Goal: Book appointment/travel/reservation

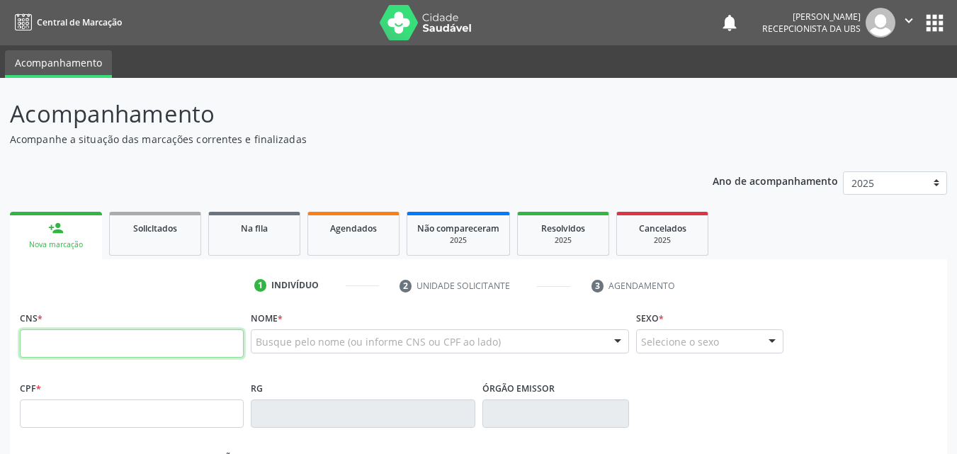
paste input "701 8032 6461 0375"
type input "701 8032 6461 0375"
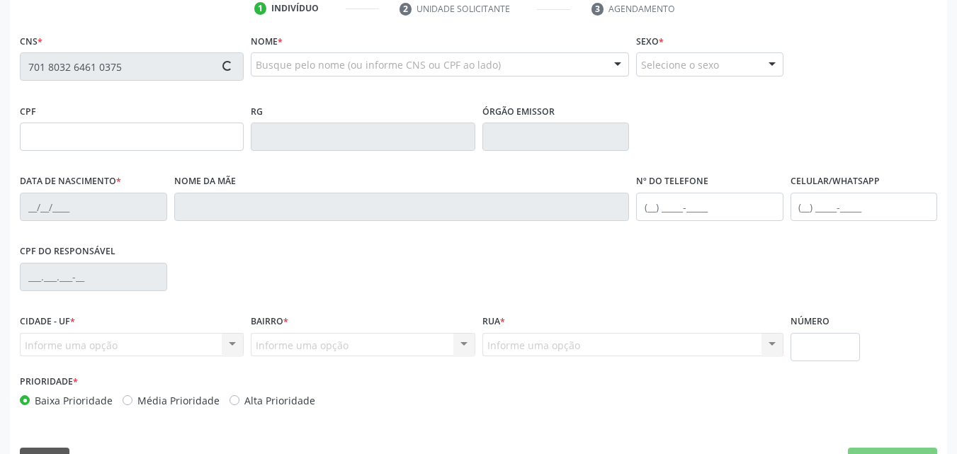
scroll to position [314, 0]
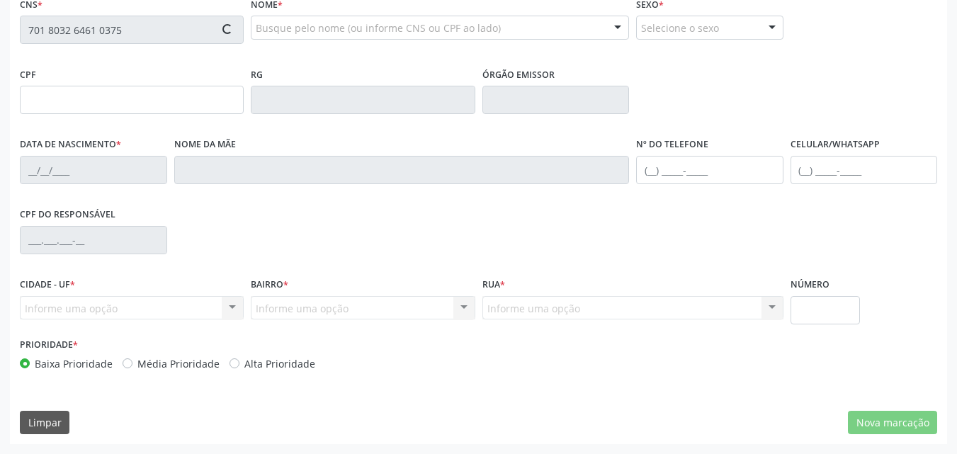
type input "002.144.784-59"
type input "2[DATE]"
type input "[PERSON_NAME]"
type input "[PHONE_NUMBER]"
type input "561"
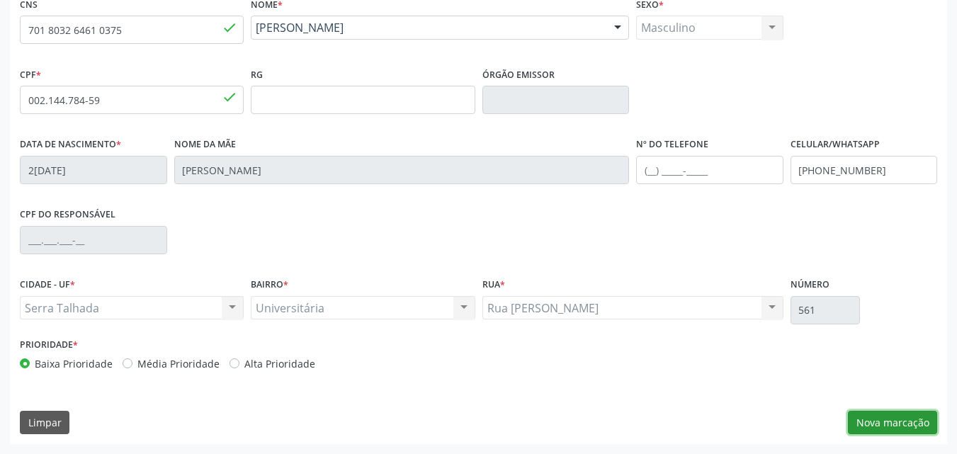
drag, startPoint x: 903, startPoint y: 421, endPoint x: 893, endPoint y: 421, distance: 9.9
click at [901, 423] on button "Nova marcação" at bounding box center [891, 423] width 89 height 24
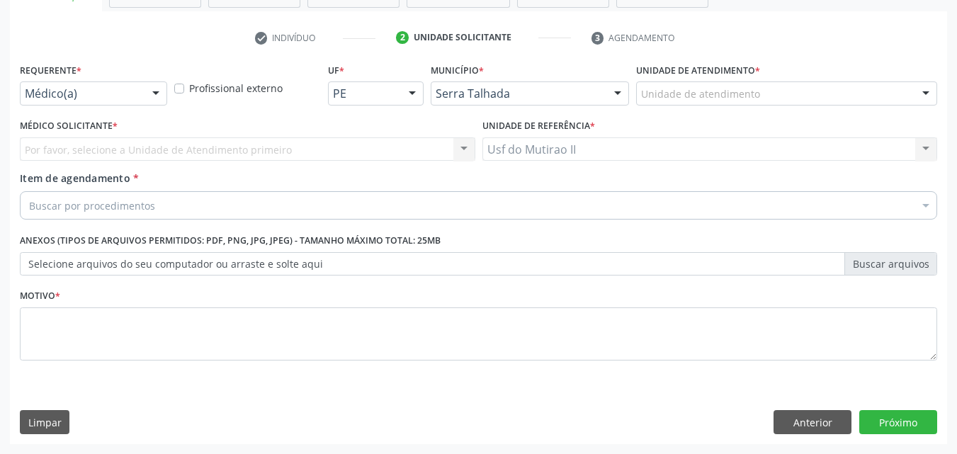
scroll to position [248, 0]
click at [156, 93] on div at bounding box center [155, 94] width 21 height 24
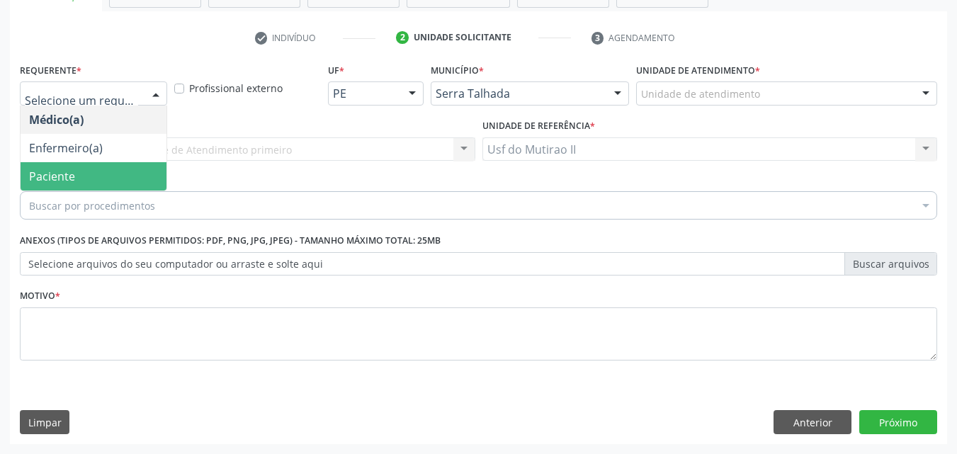
click at [138, 164] on span "Paciente" at bounding box center [94, 176] width 146 height 28
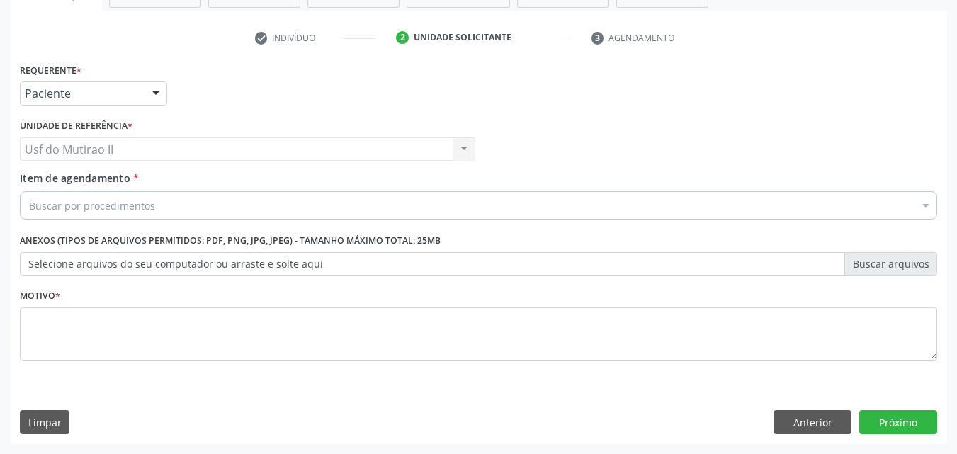
click at [188, 205] on div "Buscar por procedimentos" at bounding box center [478, 205] width 917 height 28
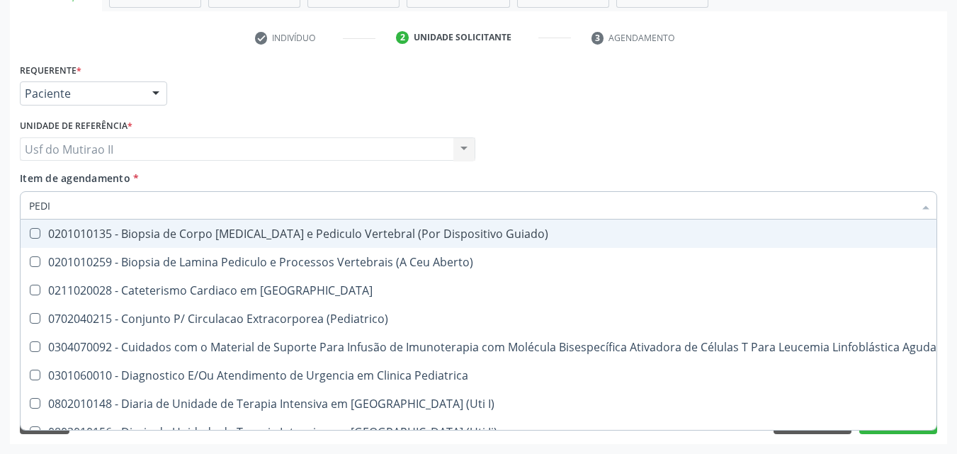
type input "PEDIA"
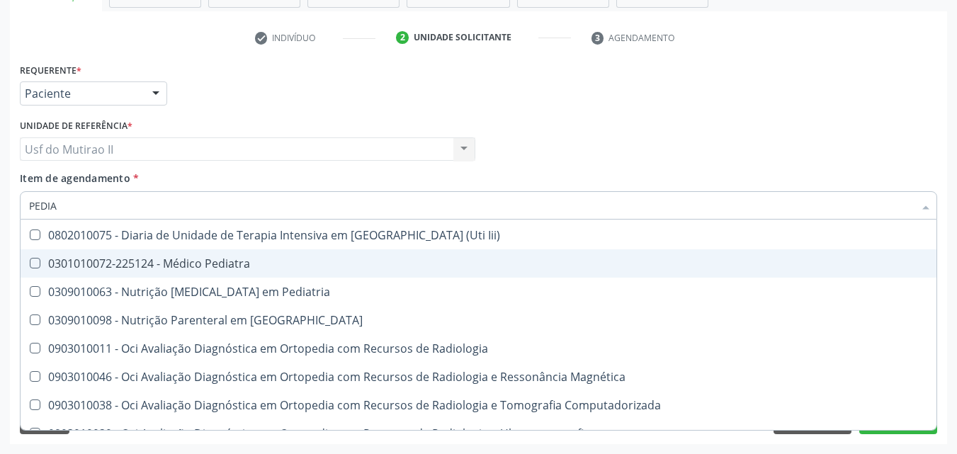
scroll to position [142, 0]
click at [191, 263] on div "0301010072-225124 - Médico Pediatra" at bounding box center [478, 261] width 898 height 11
checkbox Pediatra "true"
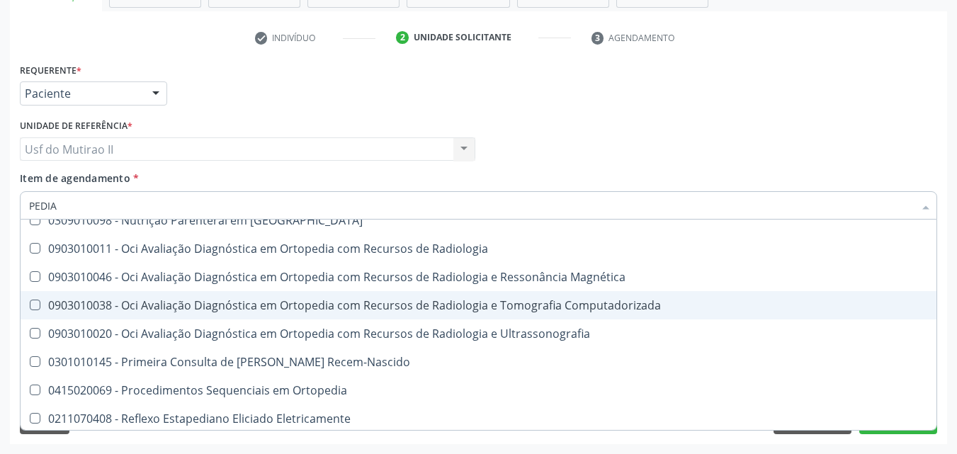
scroll to position [243, 0]
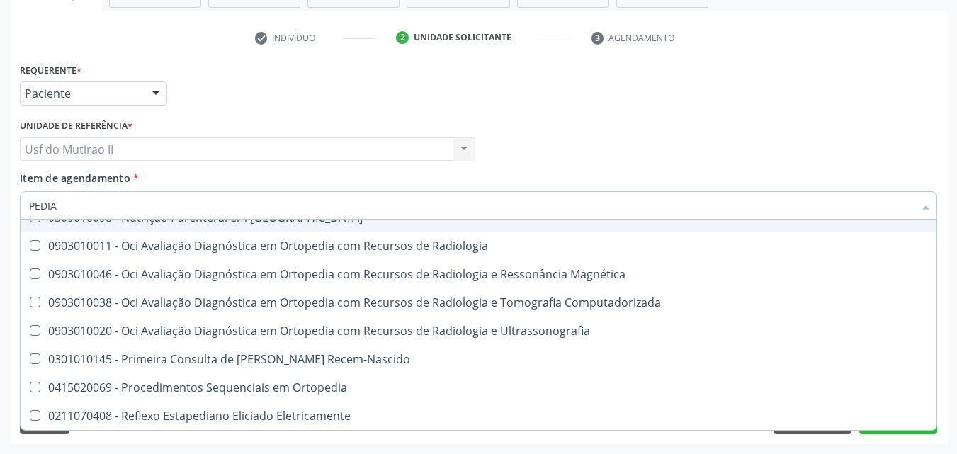
click at [423, 94] on div "Requerente * Paciente Médico(a) Enfermeiro(a) Paciente Nenhum resultado encontr…" at bounding box center [478, 86] width 924 height 55
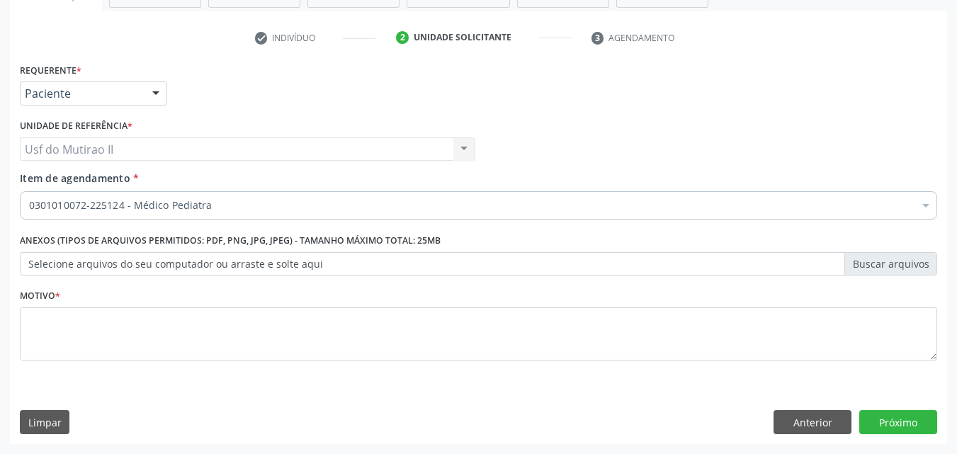
scroll to position [0, 0]
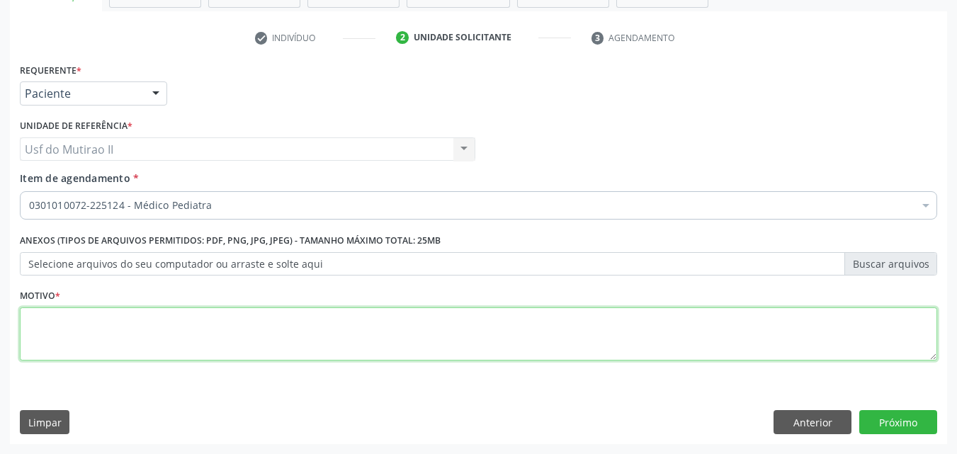
click at [370, 353] on textarea at bounding box center [478, 334] width 917 height 54
type textarea "."
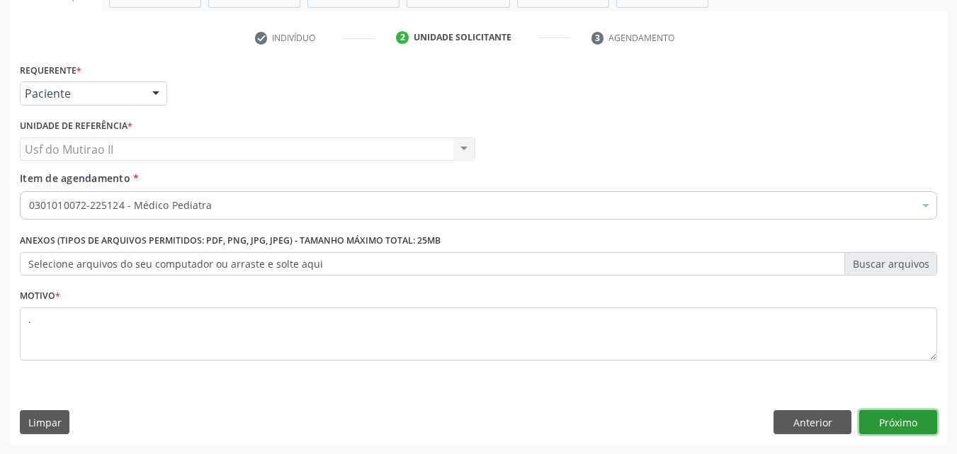
click at [891, 417] on button "Próximo" at bounding box center [898, 422] width 78 height 24
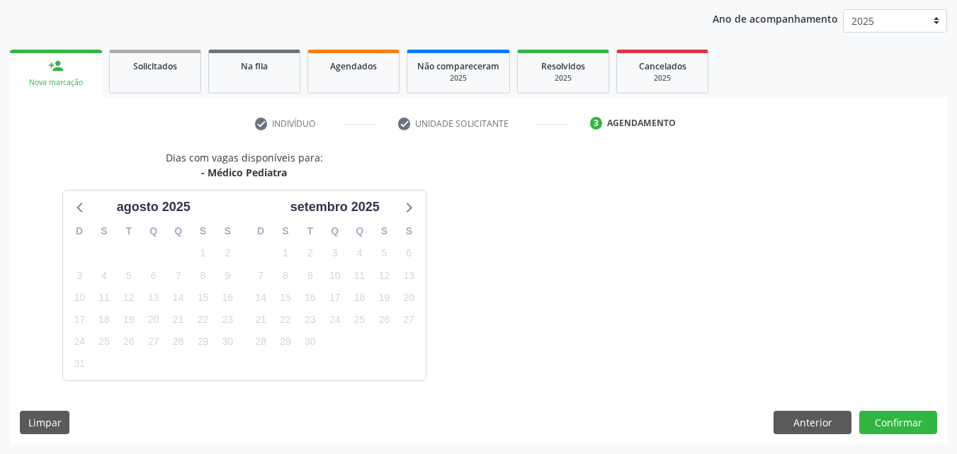
scroll to position [204, 0]
